Goal: Task Accomplishment & Management: Use online tool/utility

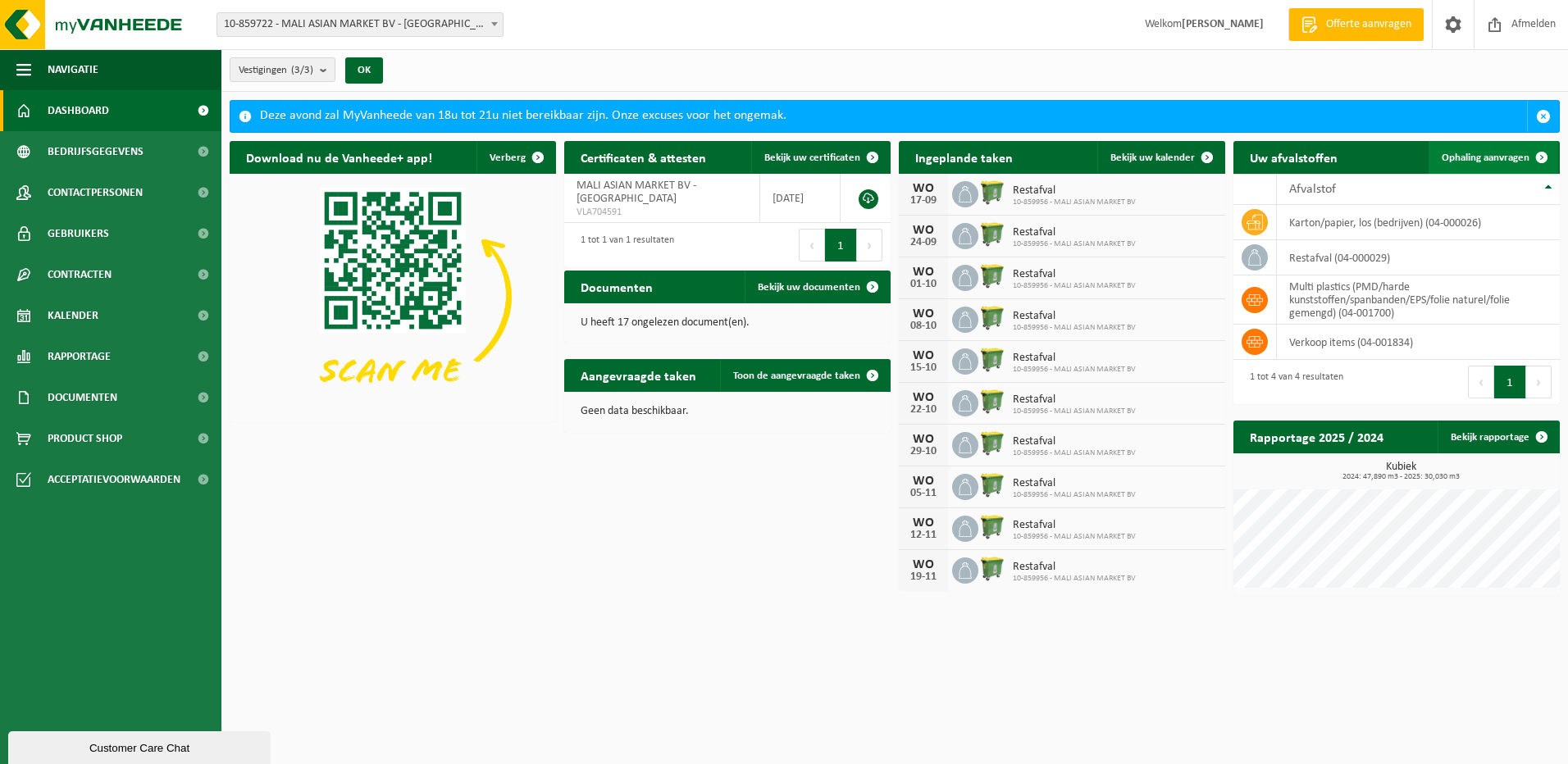
click at [992, 155] on span "Ophaling aanvragen" at bounding box center [1485, 158] width 88 height 11
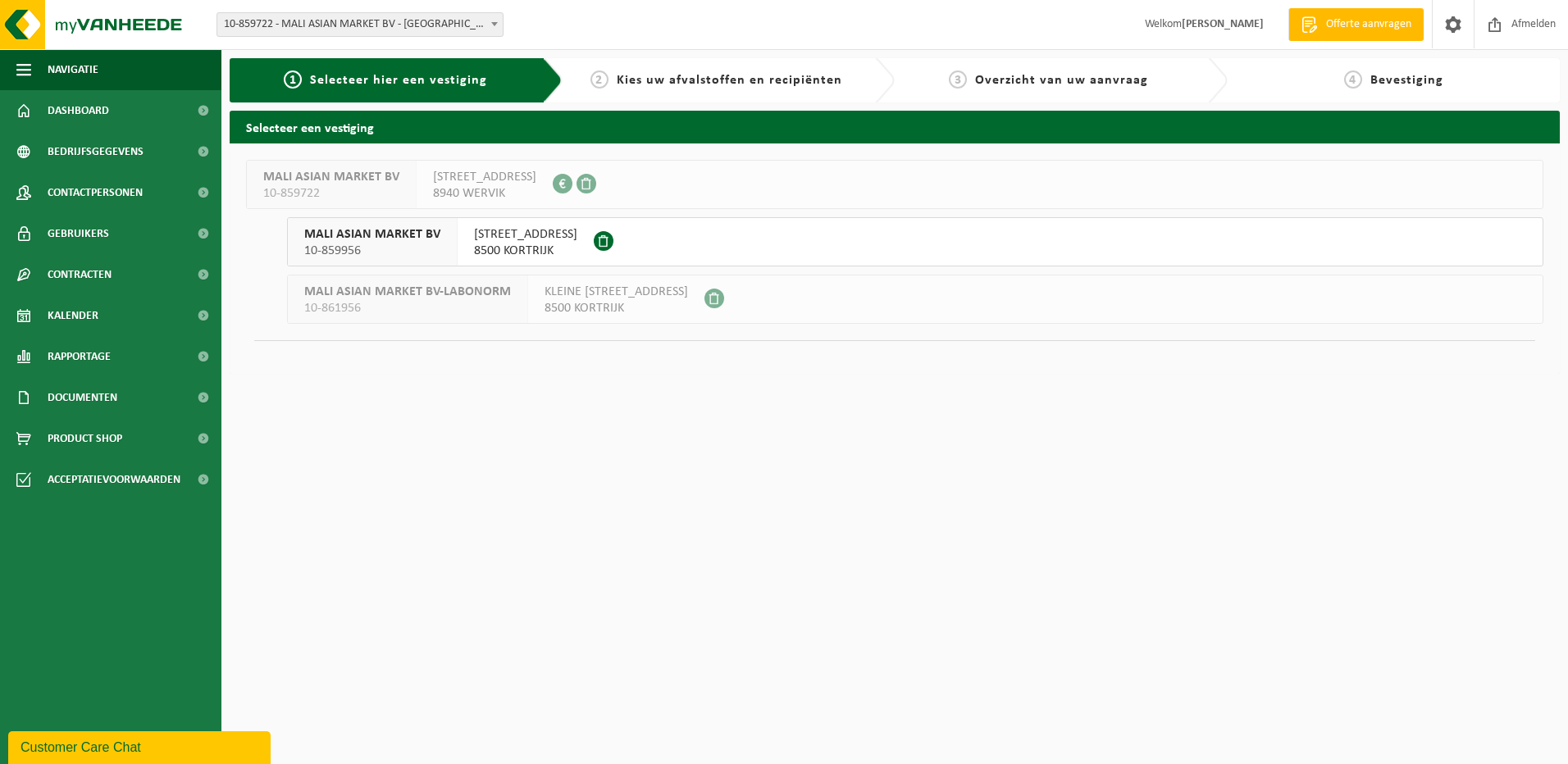
click at [613, 240] on span at bounding box center [604, 241] width 19 height 19
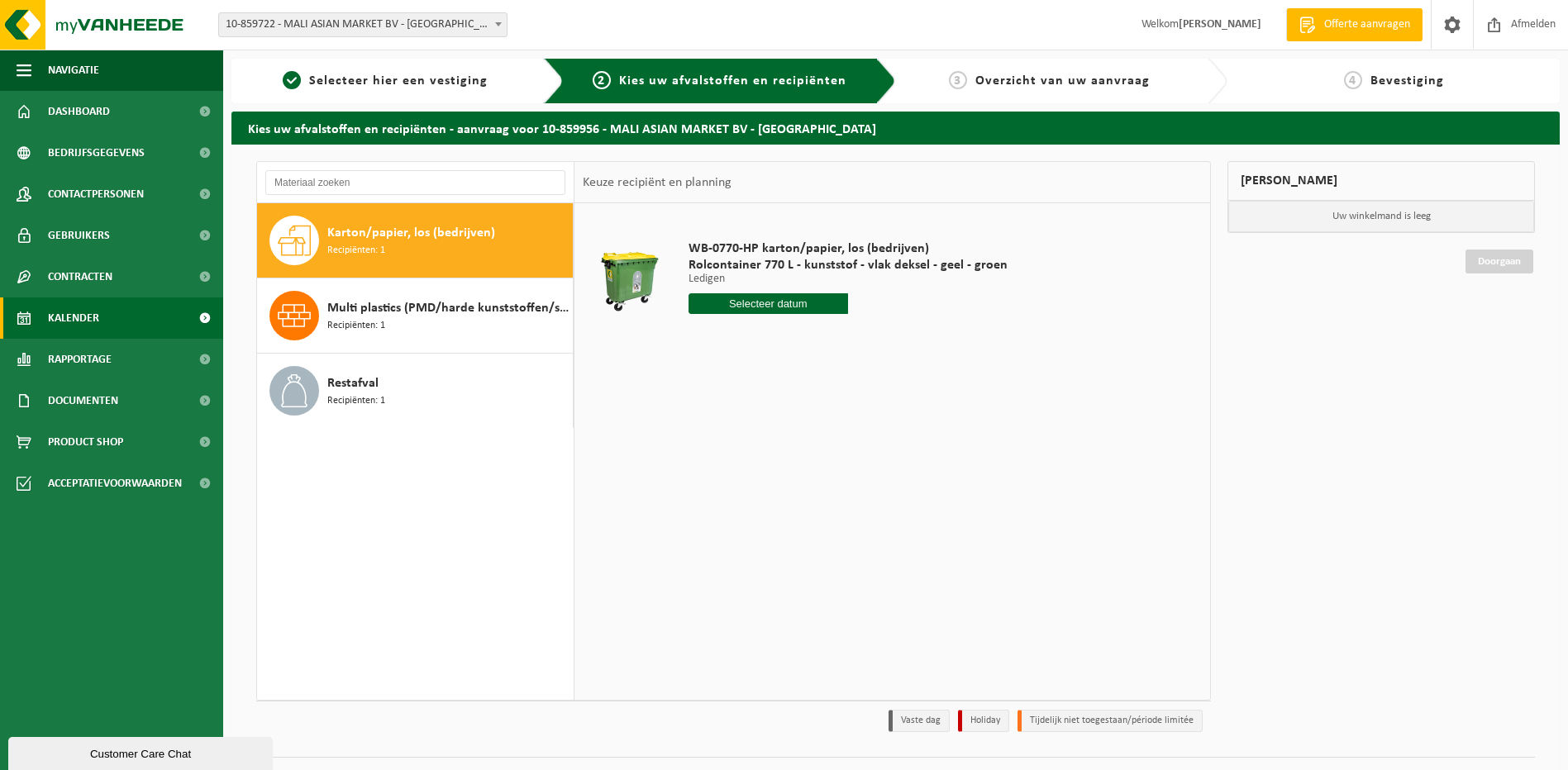
click at [110, 317] on link "Kalender" at bounding box center [111, 318] width 223 height 41
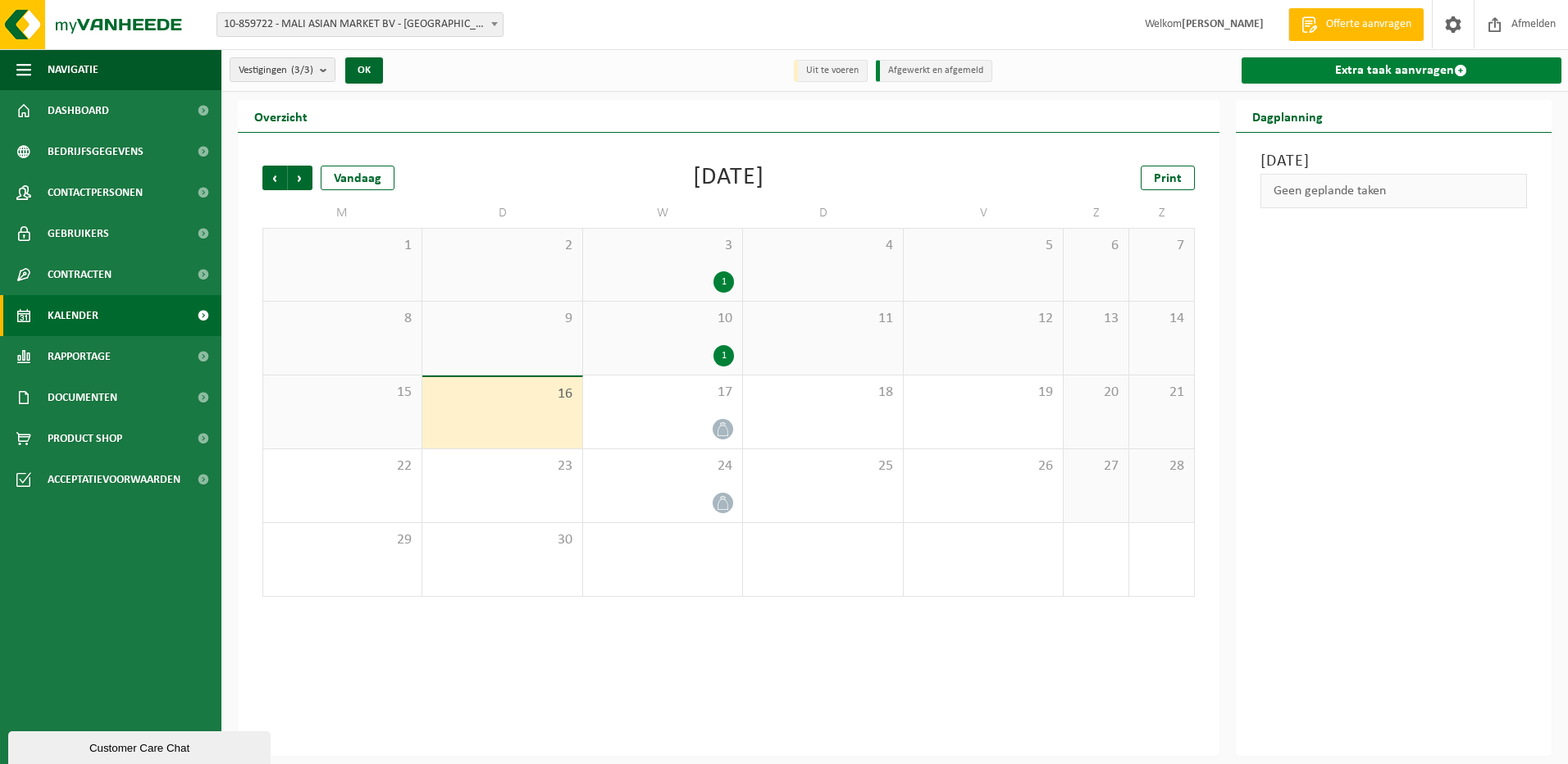
click at [1461, 71] on span at bounding box center [1461, 71] width 14 height 14
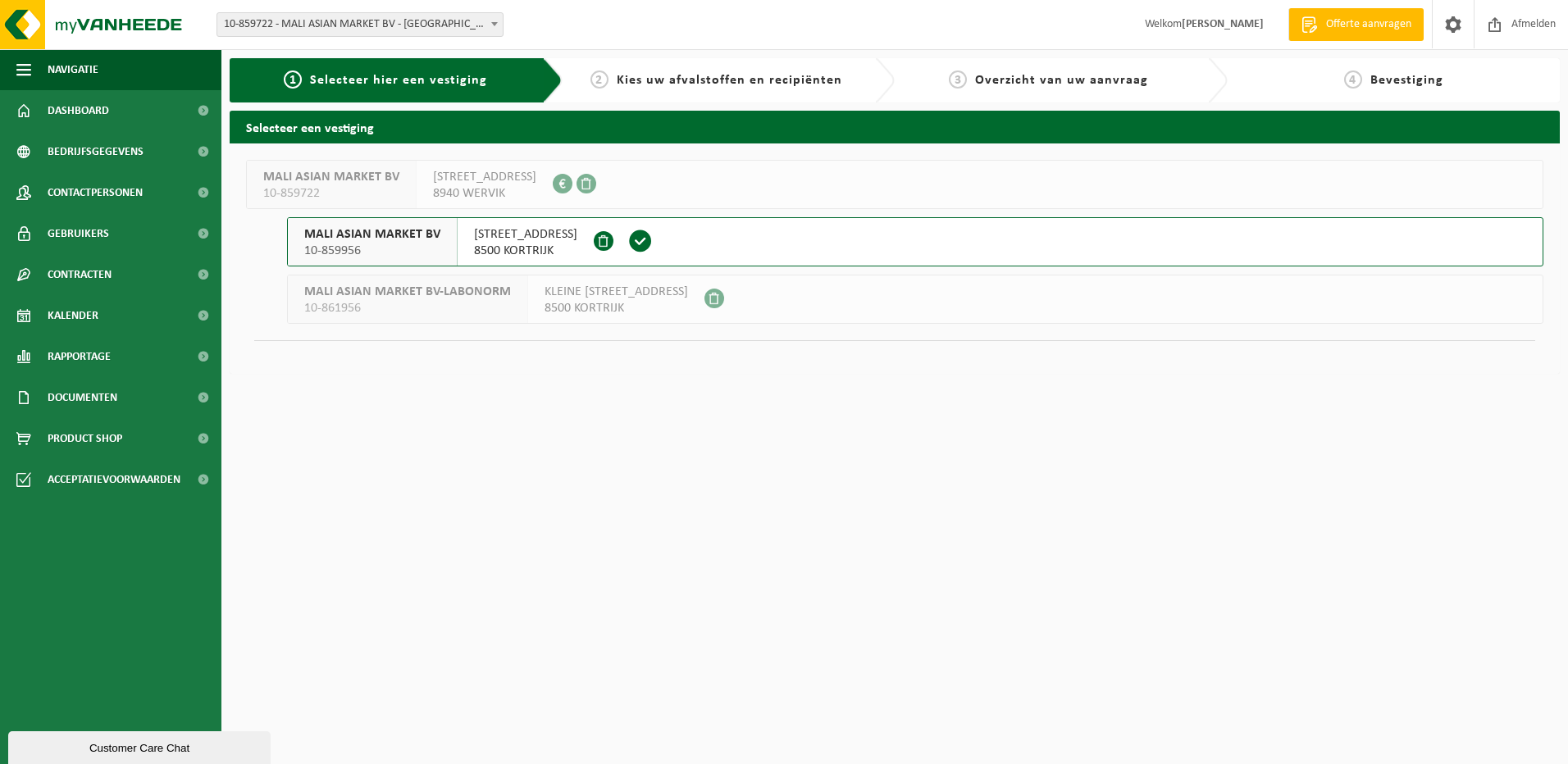
click at [577, 244] on span "8500 KORTRIJK" at bounding box center [525, 250] width 104 height 16
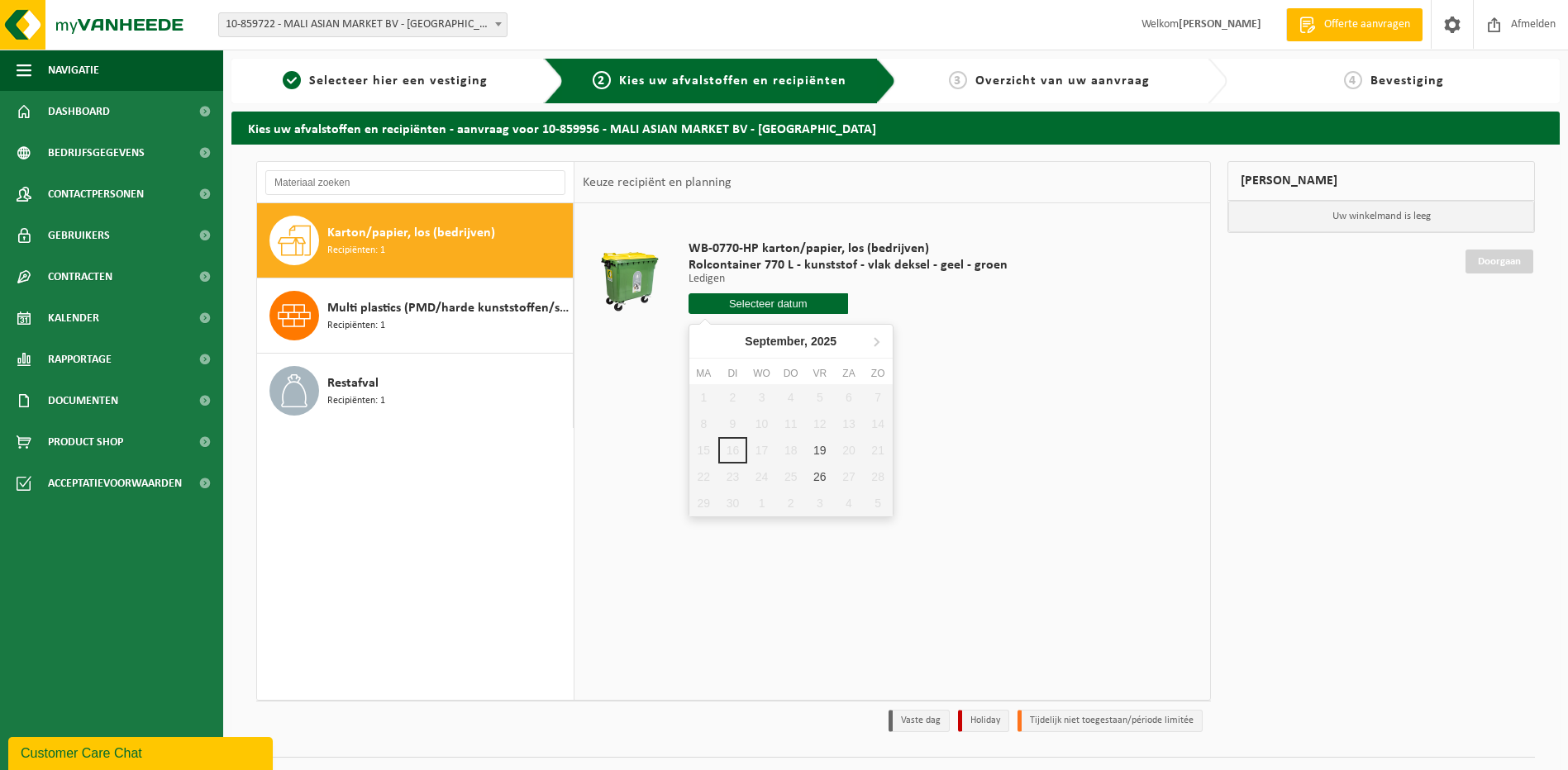
click at [786, 307] on input "text" at bounding box center [768, 303] width 160 height 20
click at [827, 451] on div "19" at bounding box center [820, 449] width 29 height 26
type input "Van [DATE]"
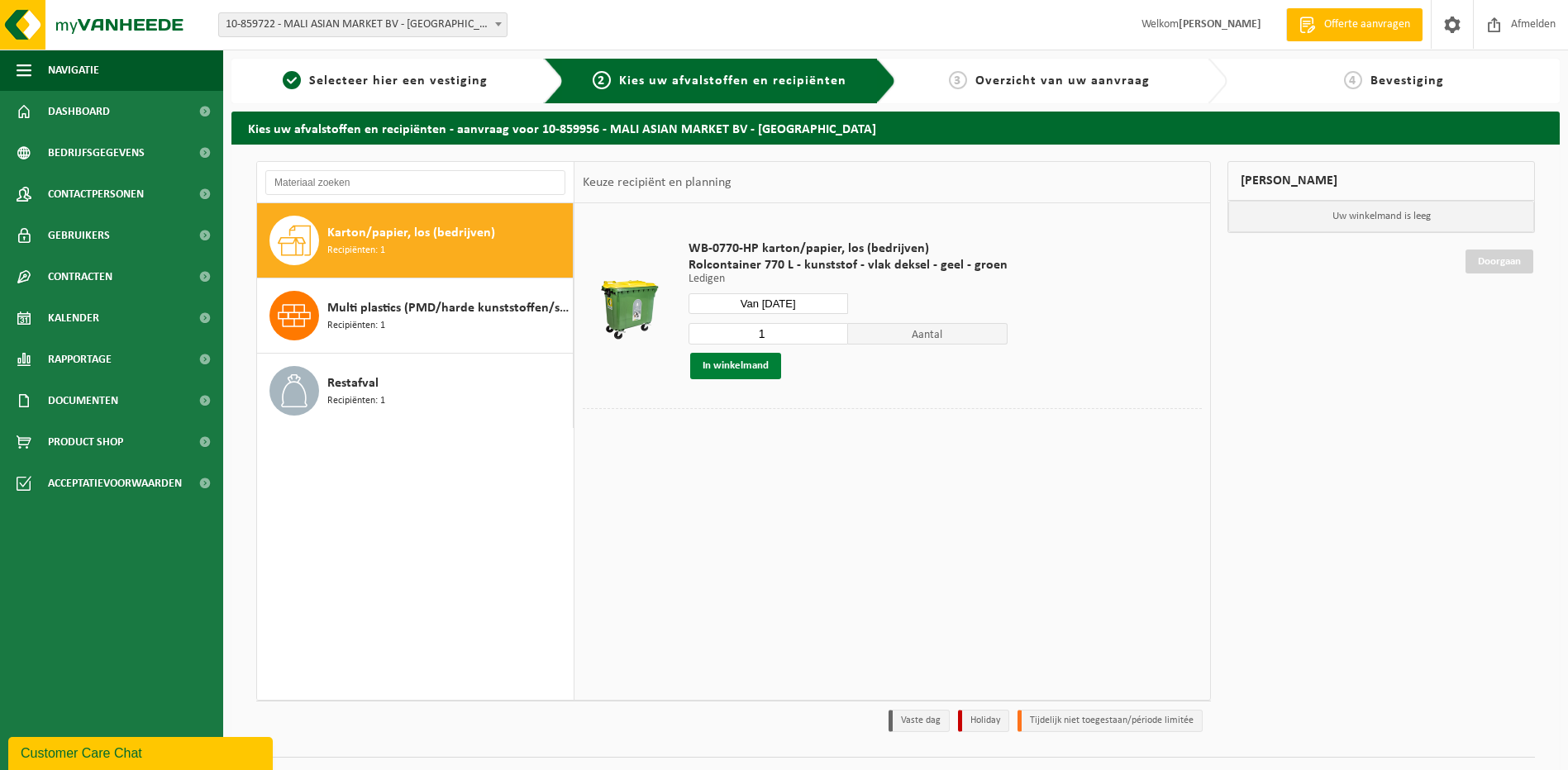
click at [740, 366] on button "In winkelmand" at bounding box center [735, 366] width 91 height 26
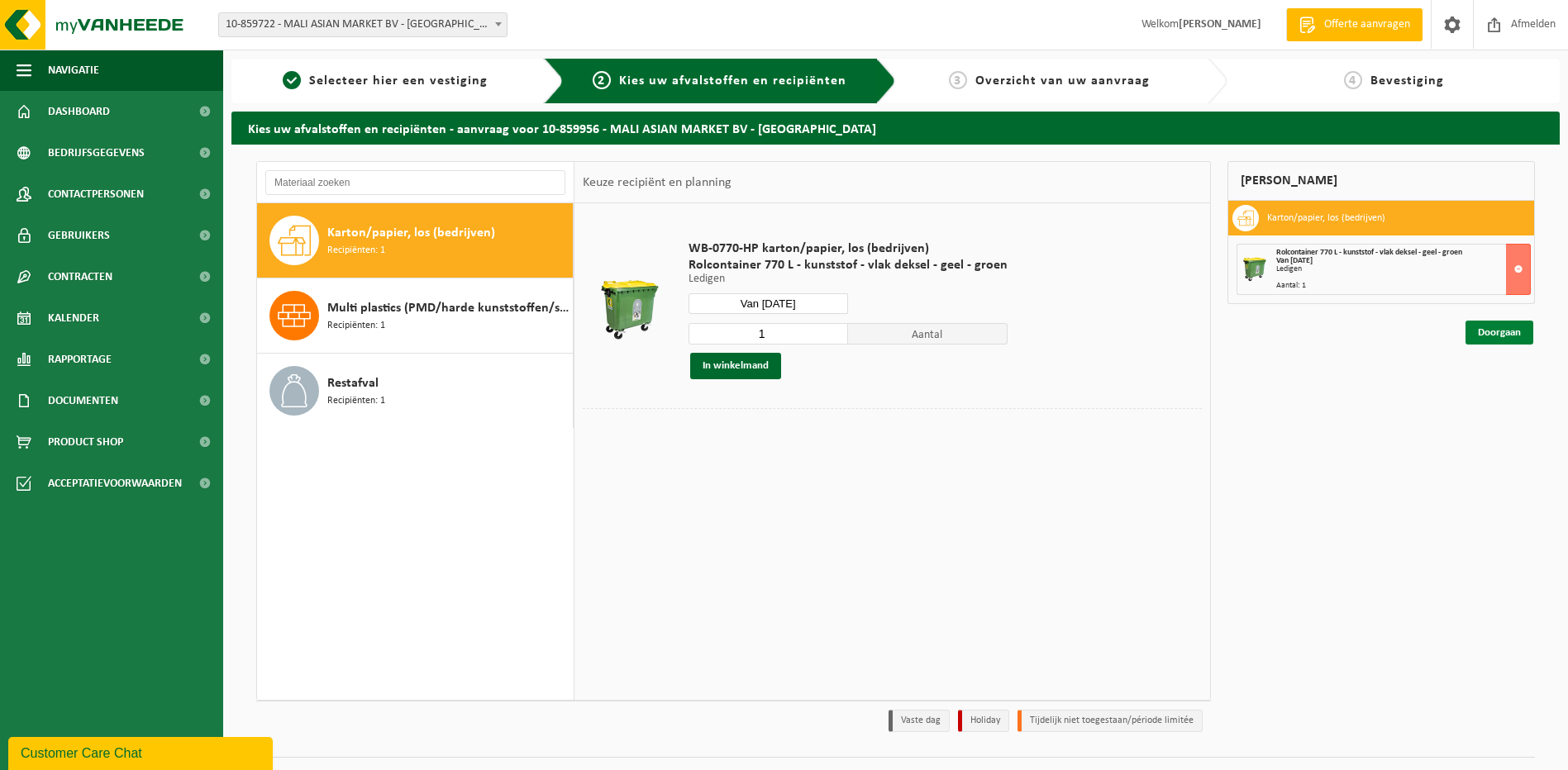
click at [1514, 333] on link "Doorgaan" at bounding box center [1499, 332] width 67 height 24
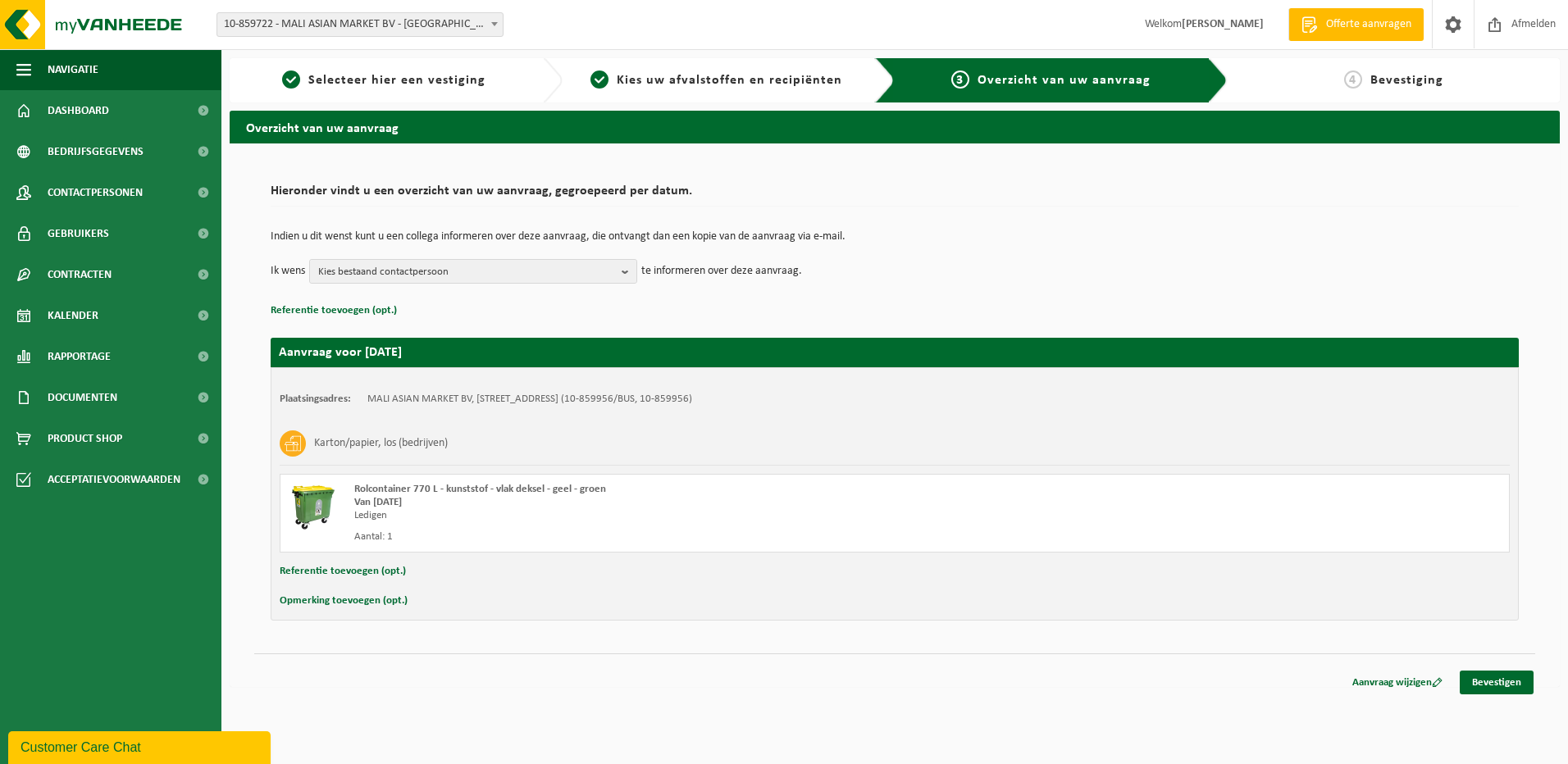
click at [348, 603] on button "Opmerking toevoegen (opt.)" at bounding box center [343, 601] width 128 height 21
click at [422, 604] on input "text" at bounding box center [926, 602] width 1133 height 24
click at [411, 605] on input "hekken is open!!" at bounding box center [926, 602] width 1133 height 24
type input "hekken is niet op slot!!"
click at [1494, 695] on link "Bevestigen" at bounding box center [1496, 686] width 74 height 24
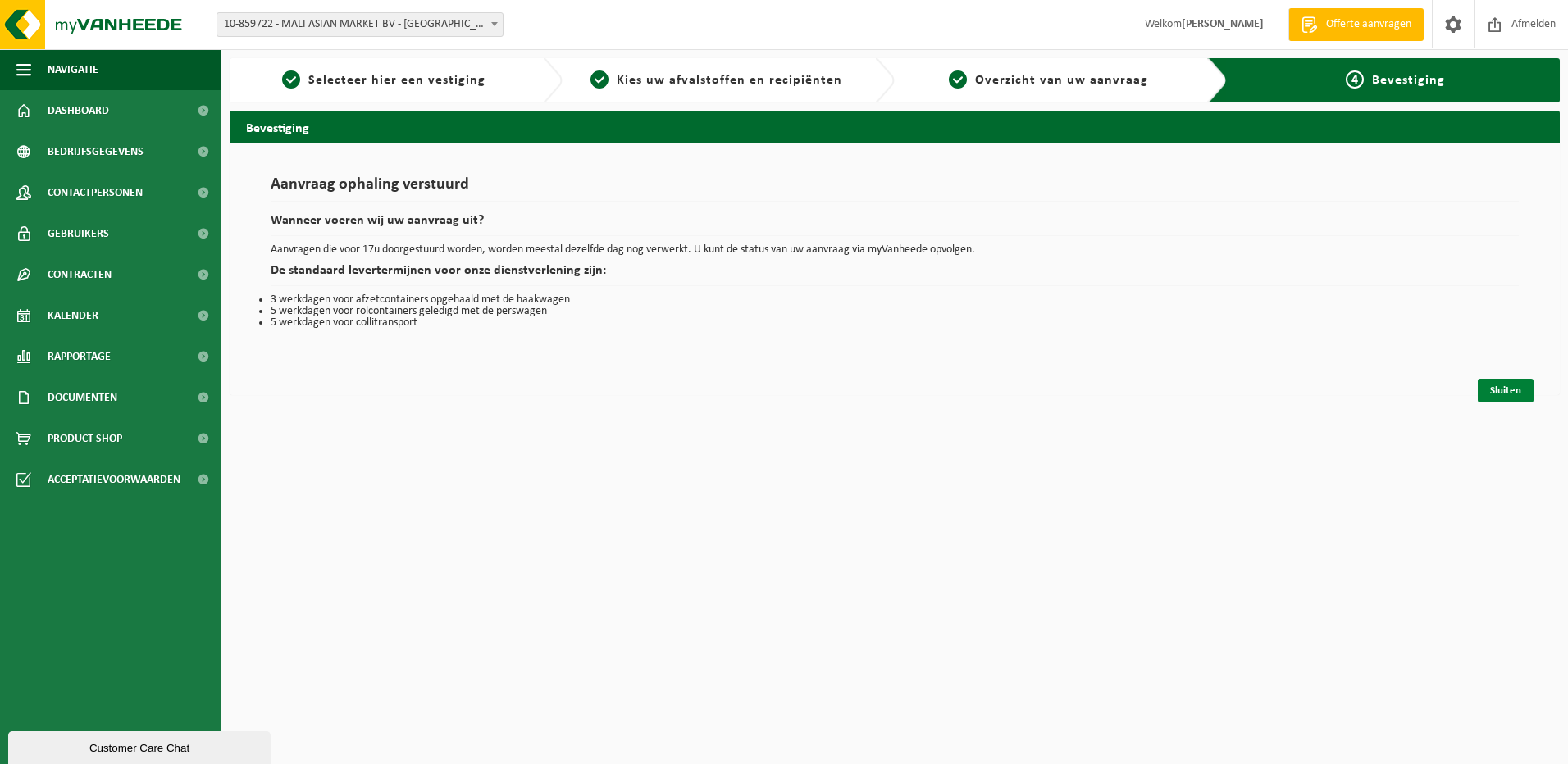
click at [1511, 396] on link "Sluiten" at bounding box center [1505, 391] width 56 height 24
